Goal: Transaction & Acquisition: Purchase product/service

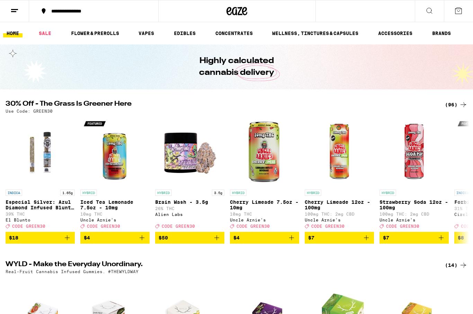
click at [453, 102] on div "(96)" at bounding box center [456, 104] width 23 height 8
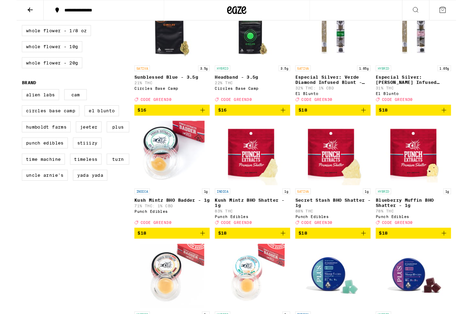
scroll to position [494, 0]
click at [408, 113] on link "HYBRID 1.65g Especial Silver: [PERSON_NAME] Infused Blunt - 1.65g 31% THC El Bl…" at bounding box center [426, 55] width 81 height 115
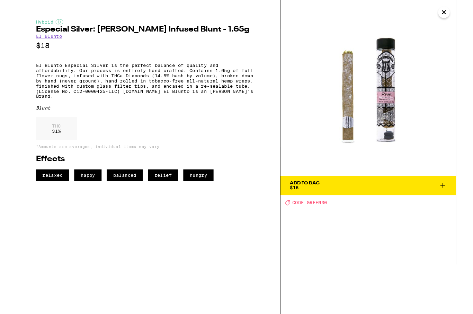
scroll to position [506, 0]
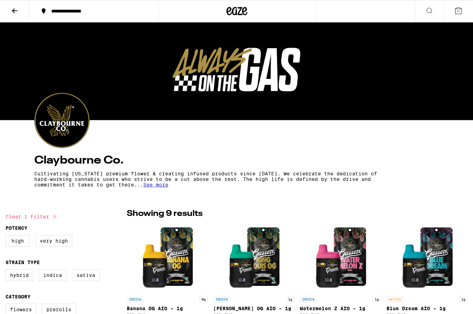
click at [394, 78] on div at bounding box center [236, 71] width 473 height 98
click at [173, 182] on p "Cultivating [US_STATE] premium flower & creating infused products since [DATE].…" at bounding box center [205, 179] width 343 height 17
click at [172, 183] on p "Cultivating California premium flower & creating infused products since 2017. W…" at bounding box center [205, 179] width 343 height 17
click at [167, 184] on span "See more" at bounding box center [155, 185] width 25 height 6
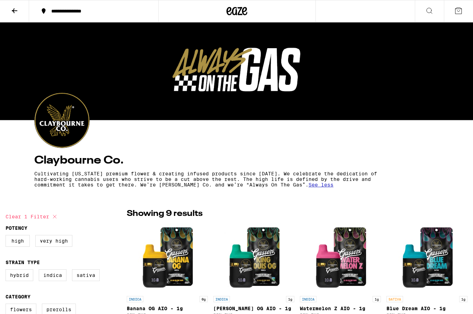
click at [59, 210] on button "Clear 1 filter" at bounding box center [32, 216] width 53 height 17
checkbox input "false"
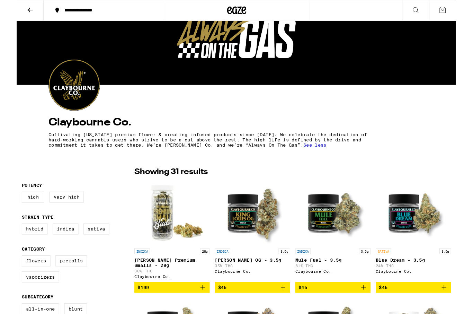
scroll to position [39, 0]
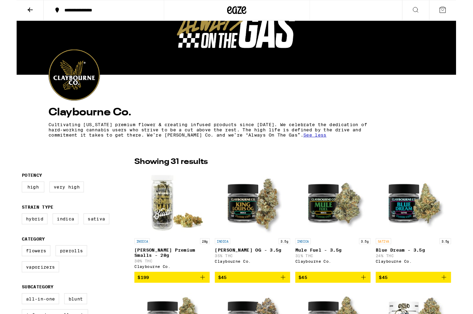
click at [203, 147] on p "Cultivating California premium flower & creating infused products since 2017. W…" at bounding box center [205, 139] width 343 height 17
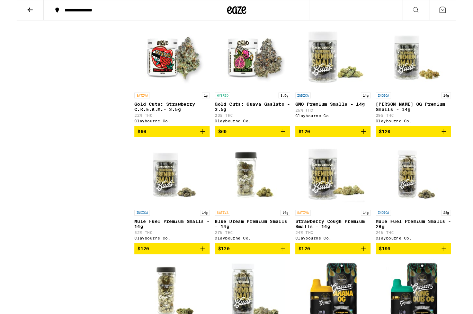
click at [303, 97] on link "INDICA 14g GMO Premium Smalls - 14g 25% THC Claybourne Co." at bounding box center [340, 81] width 81 height 109
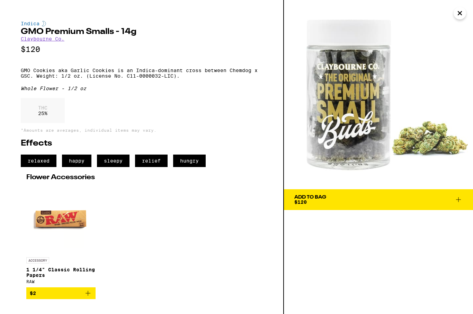
scroll to position [364, 0]
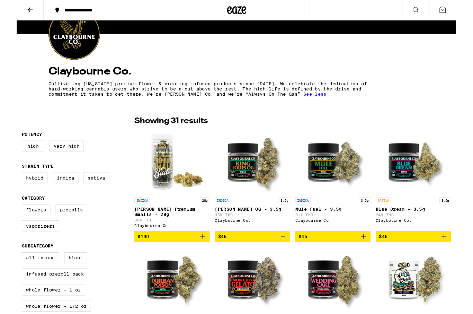
scroll to position [84, 0]
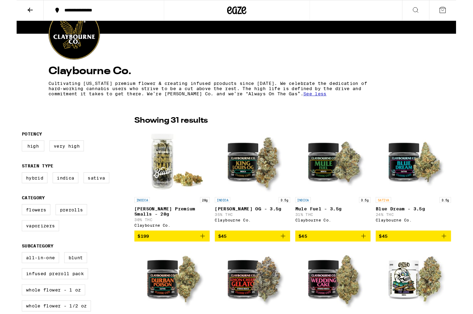
click at [62, 194] on label "Indica" at bounding box center [53, 191] width 28 height 12
click at [7, 187] on input "Indica" at bounding box center [7, 186] width 0 height 0
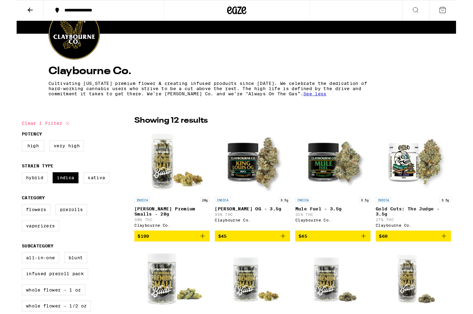
click at [63, 195] on label "Indica" at bounding box center [53, 191] width 28 height 12
click at [7, 187] on input "Indica" at bounding box center [7, 186] width 0 height 0
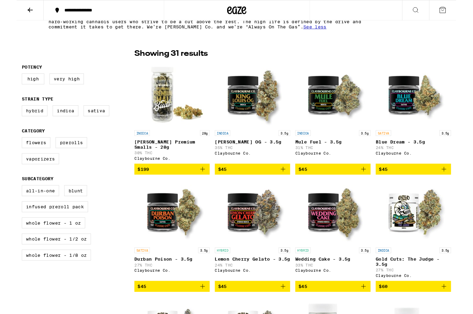
scroll to position [177, 0]
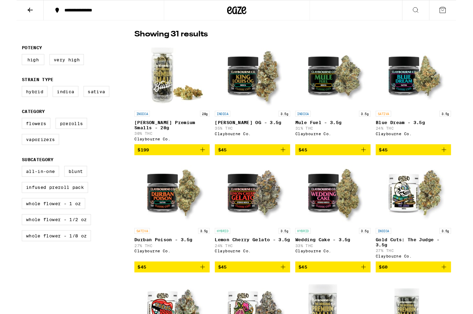
click at [220, 121] on p "INDICA" at bounding box center [221, 122] width 17 height 6
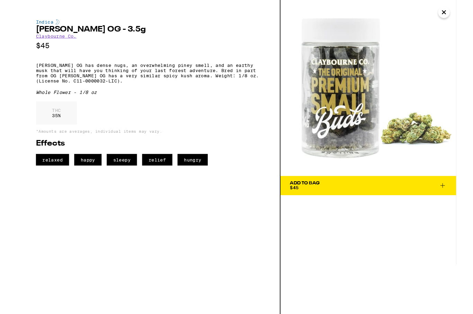
scroll to position [200, 0]
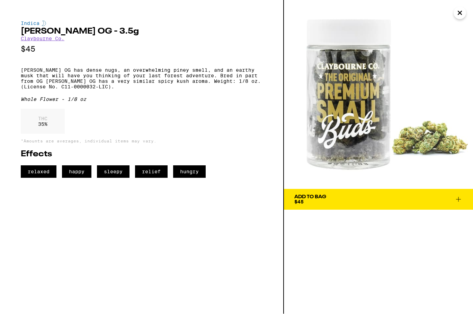
scroll to position [177, 0]
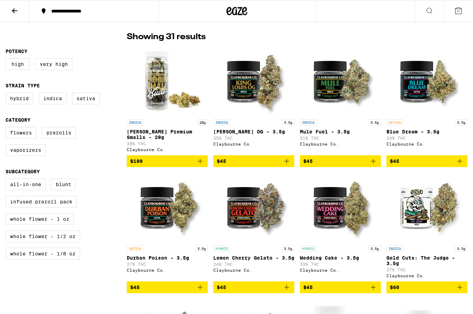
click at [63, 101] on label "Indica" at bounding box center [53, 98] width 28 height 12
click at [7, 94] on input "Indica" at bounding box center [7, 93] width 0 height 0
checkbox input "true"
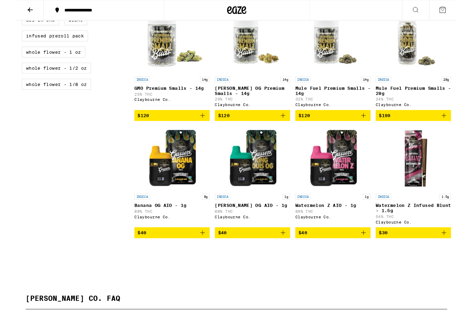
scroll to position [340, 0]
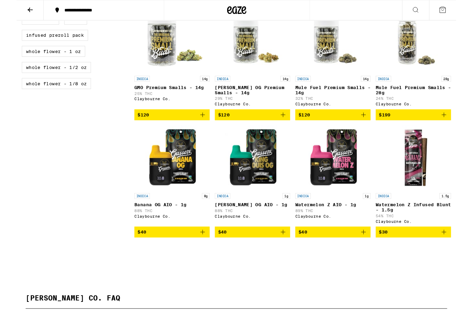
click at [283, 102] on p "King Louis OG Premium Smalls - 14g" at bounding box center [253, 96] width 81 height 11
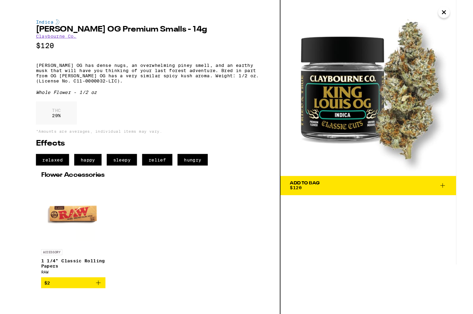
click at [268, 116] on div "Indica King Louis OG Premium Smalls - 14g Claybourne Co. $120 King Louis OG has…" at bounding box center [142, 169] width 284 height 338
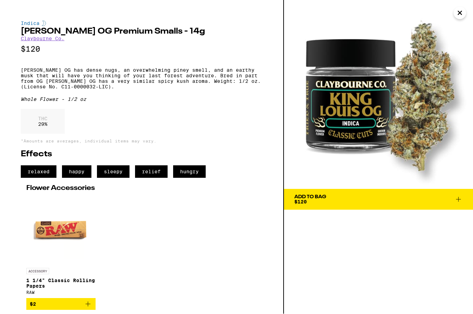
click at [326, 0] on img at bounding box center [378, 94] width 189 height 189
